Goal: Information Seeking & Learning: Learn about a topic

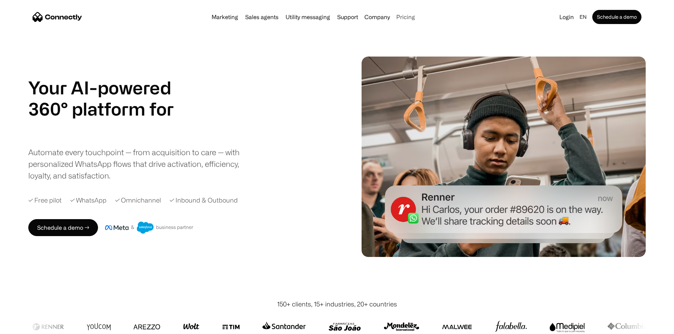
click at [418, 19] on link "Pricing" at bounding box center [405, 17] width 24 height 6
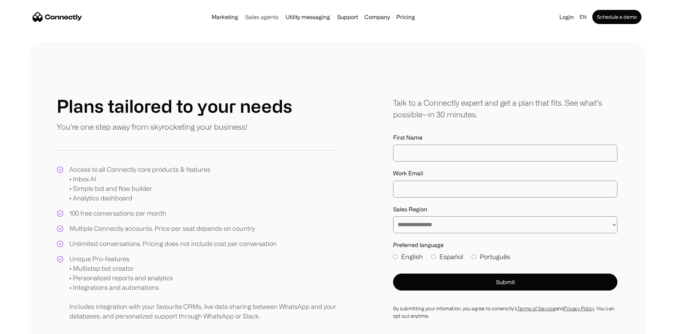
click at [250, 20] on link "Sales agents" at bounding box center [261, 17] width 39 height 6
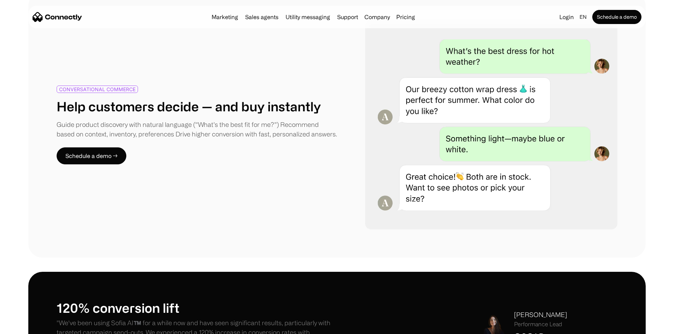
scroll to position [426, 0]
